Goal: Navigation & Orientation: Go to known website

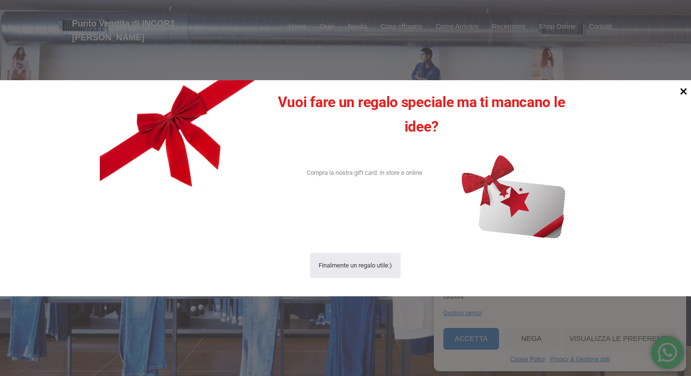
click at [682, 93] on icon at bounding box center [683, 90] width 13 height 13
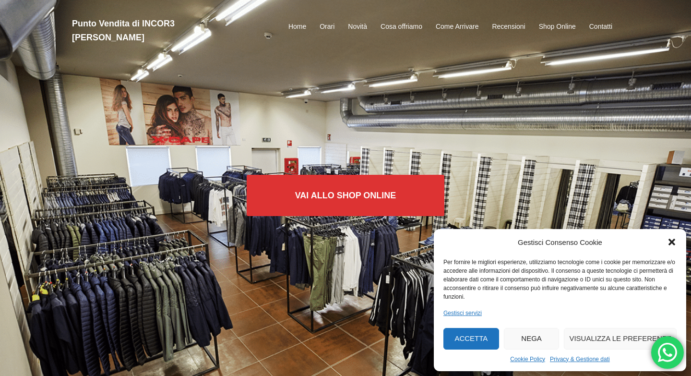
click at [673, 241] on icon "Chiudi la finestra di dialogo" at bounding box center [671, 242] width 7 height 7
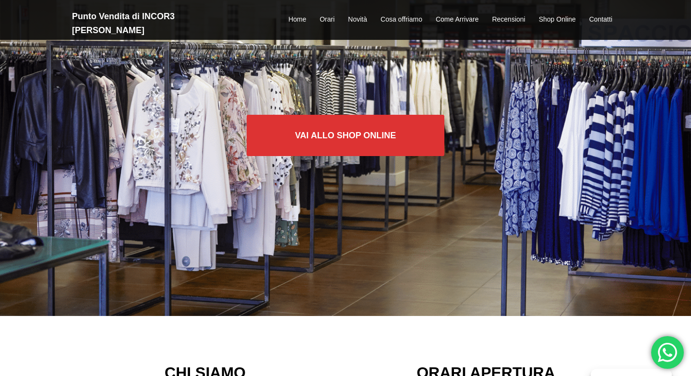
scroll to position [60, 0]
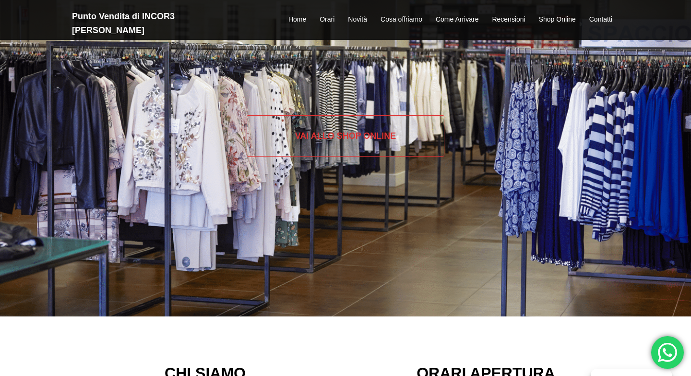
click at [398, 136] on link "Vai allo SHOP ONLINE" at bounding box center [346, 135] width 198 height 41
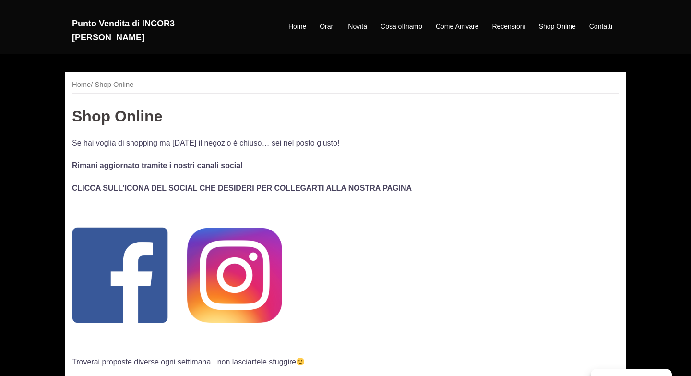
scroll to position [1, 0]
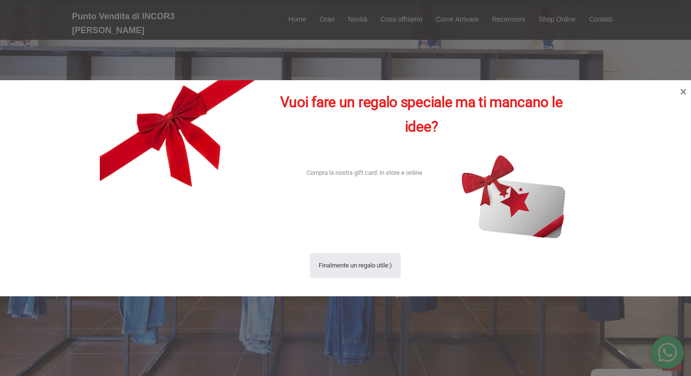
scroll to position [60, 0]
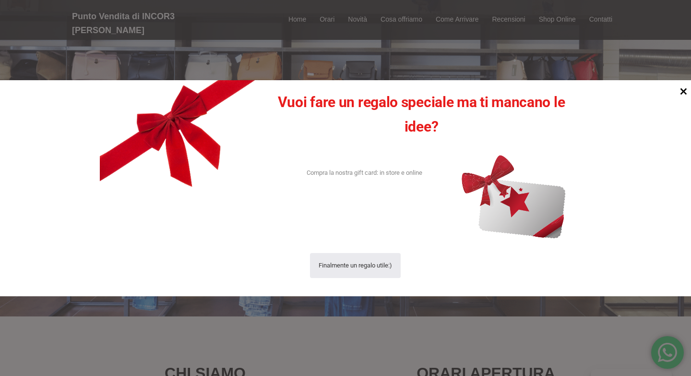
click at [683, 90] on icon at bounding box center [683, 91] width 7 height 7
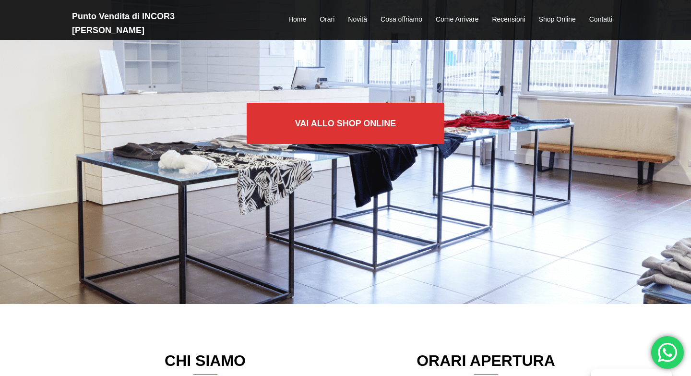
scroll to position [63, 0]
